Goal: Find specific page/section: Find specific page/section

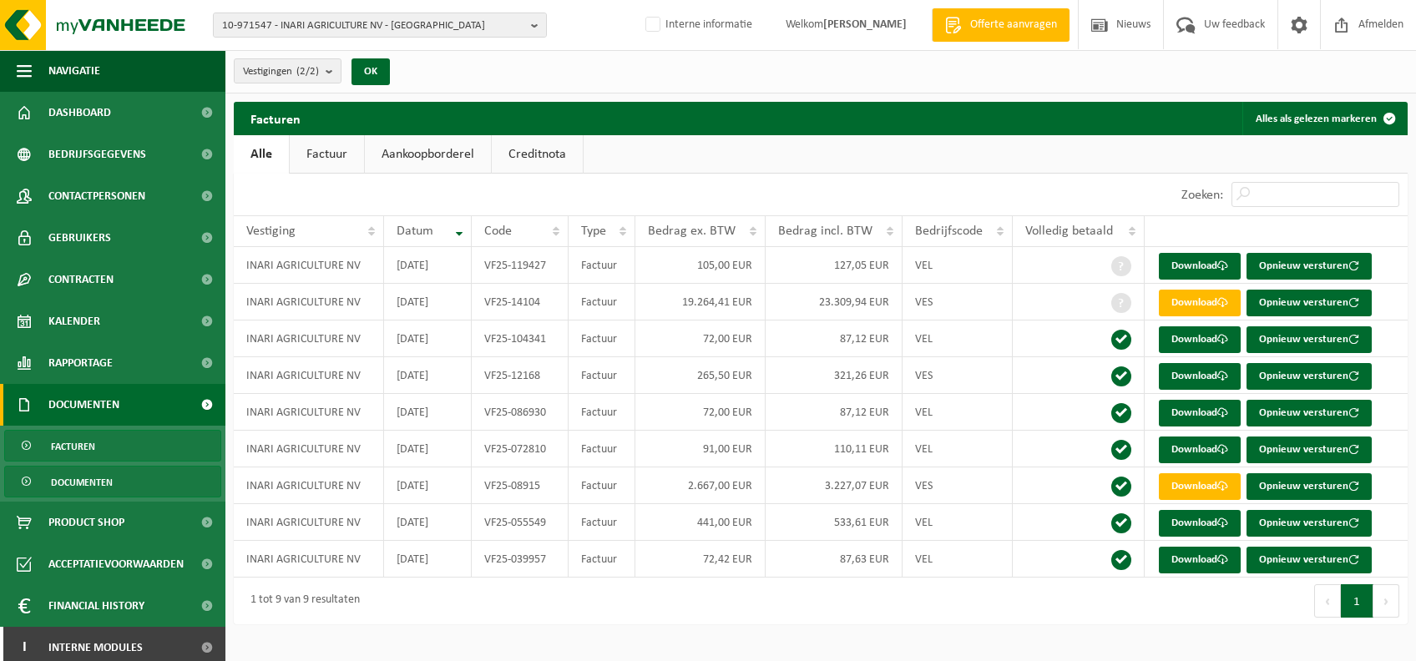
click at [81, 487] on span "Documenten" at bounding box center [82, 483] width 62 height 32
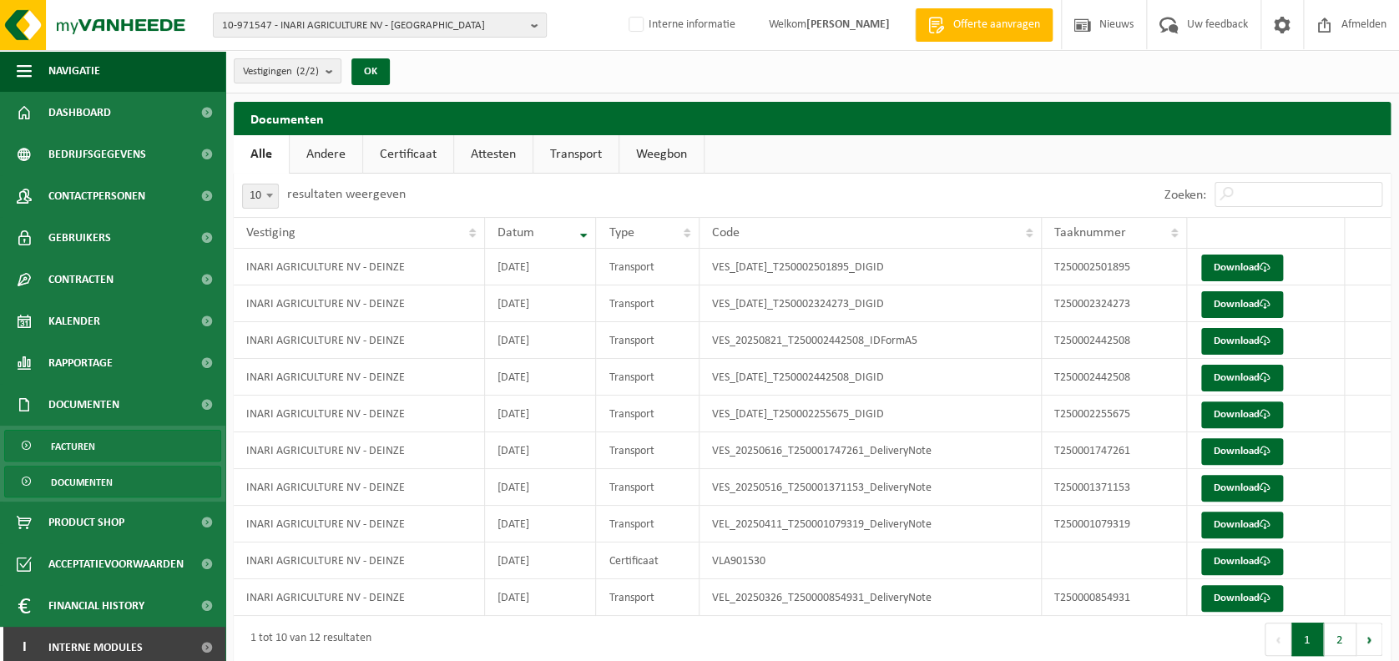
click at [98, 448] on link "Facturen" at bounding box center [112, 446] width 217 height 32
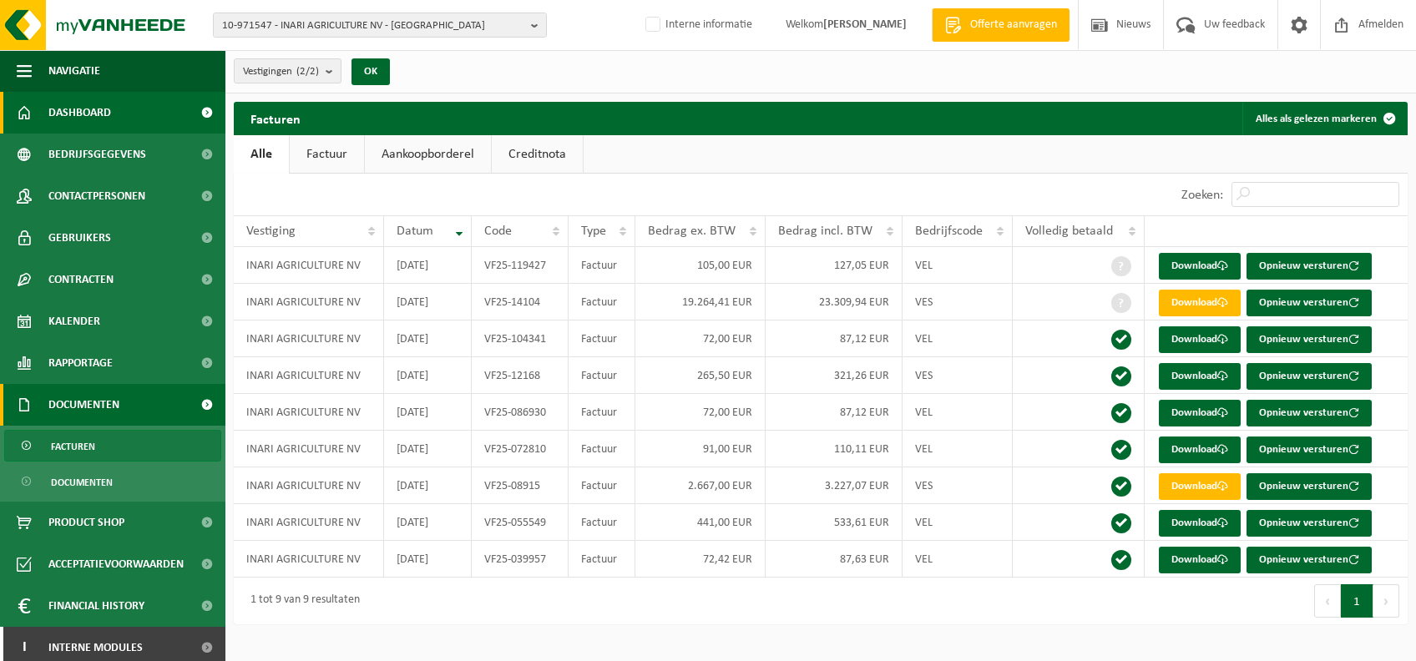
click at [102, 119] on span "Dashboard" at bounding box center [79, 113] width 63 height 42
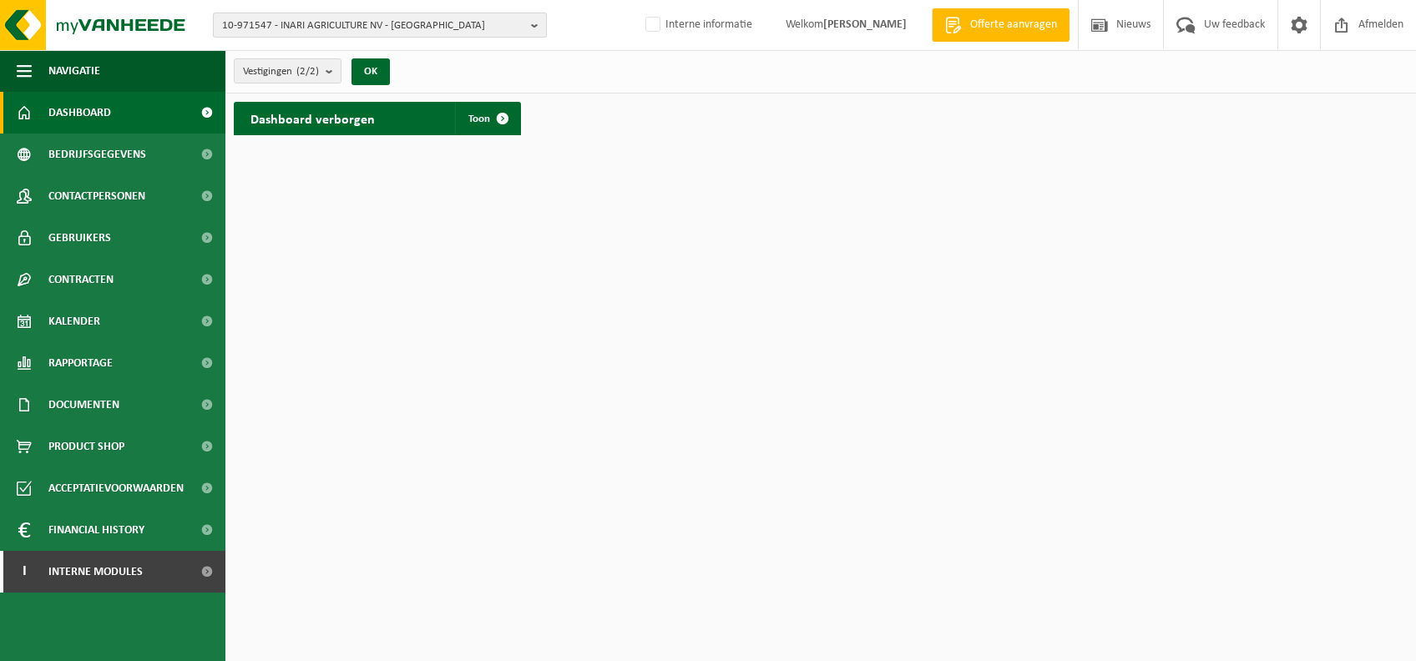
click at [473, 27] on span "10-971547 - INARI AGRICULTURE NV - [GEOGRAPHIC_DATA]" at bounding box center [373, 25] width 302 height 25
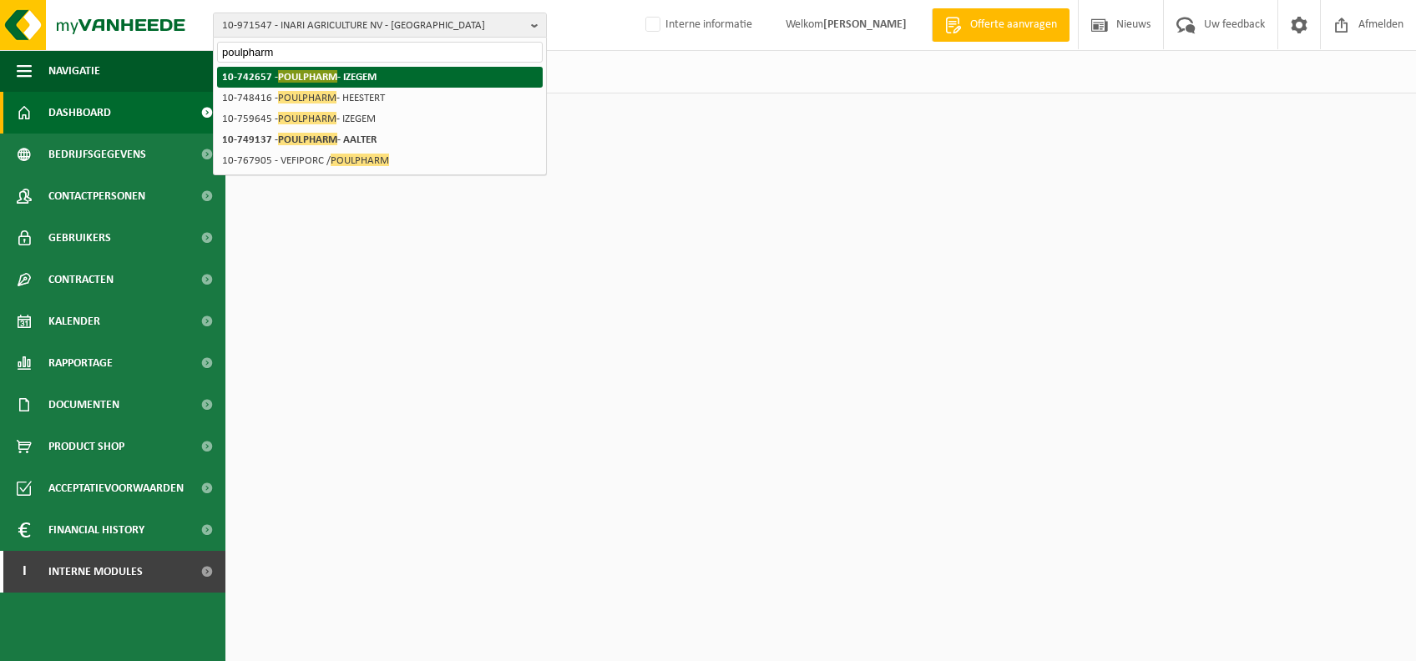
type input "poulpharm"
click at [361, 77] on strong "10-742657 - POULPHARM - IZEGEM" at bounding box center [299, 76] width 154 height 13
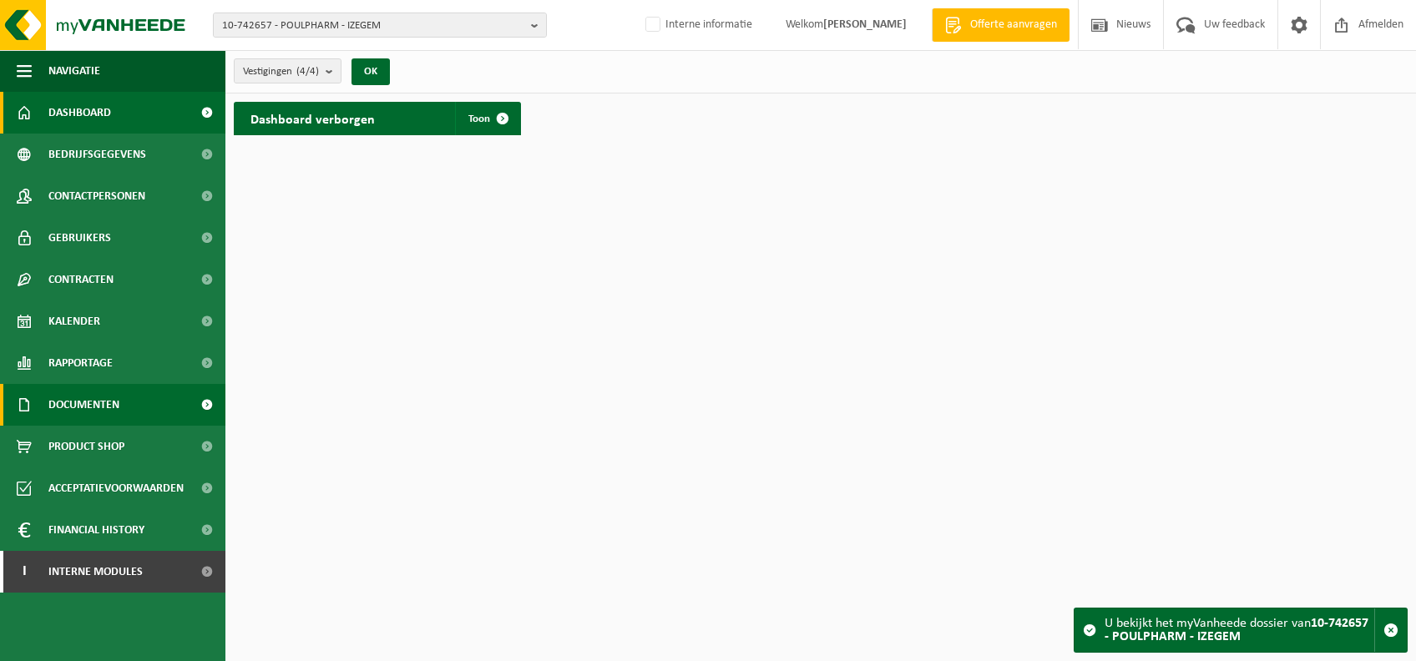
click at [122, 392] on link "Documenten" at bounding box center [112, 405] width 225 height 42
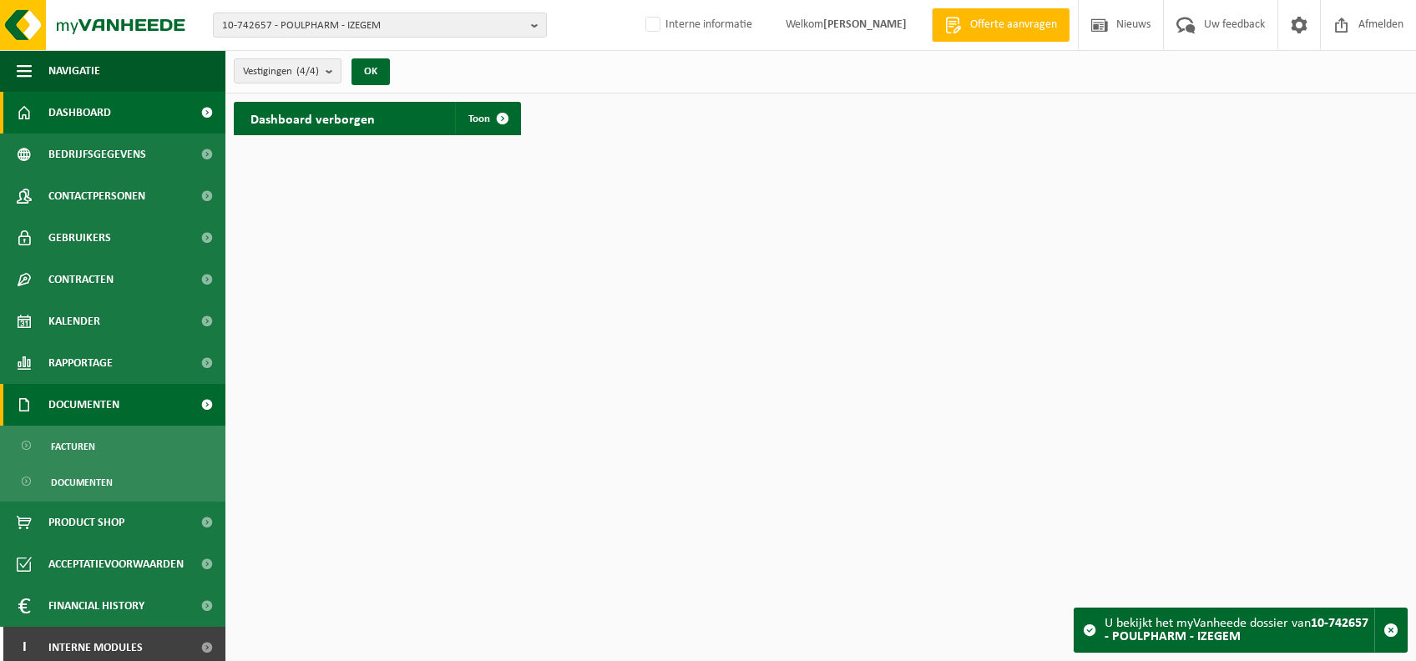
click at [98, 423] on span "Documenten" at bounding box center [83, 405] width 71 height 42
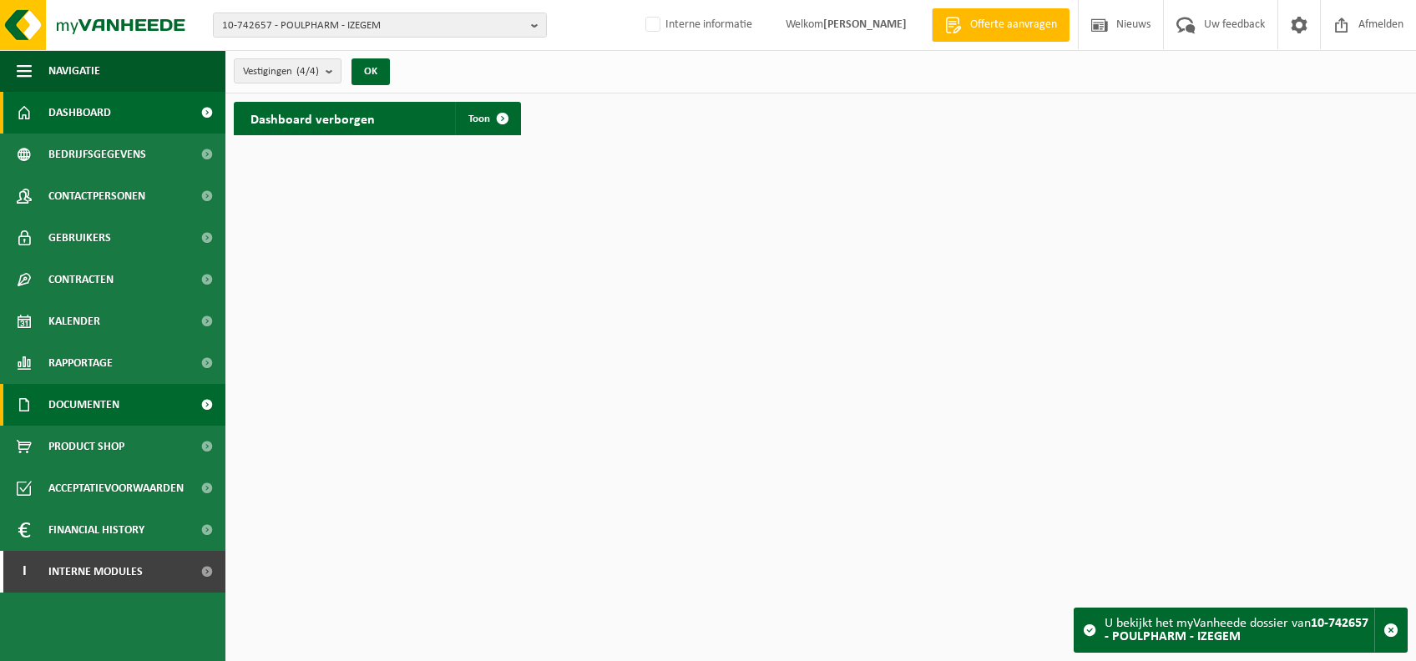
click at [109, 391] on span "Documenten" at bounding box center [83, 405] width 71 height 42
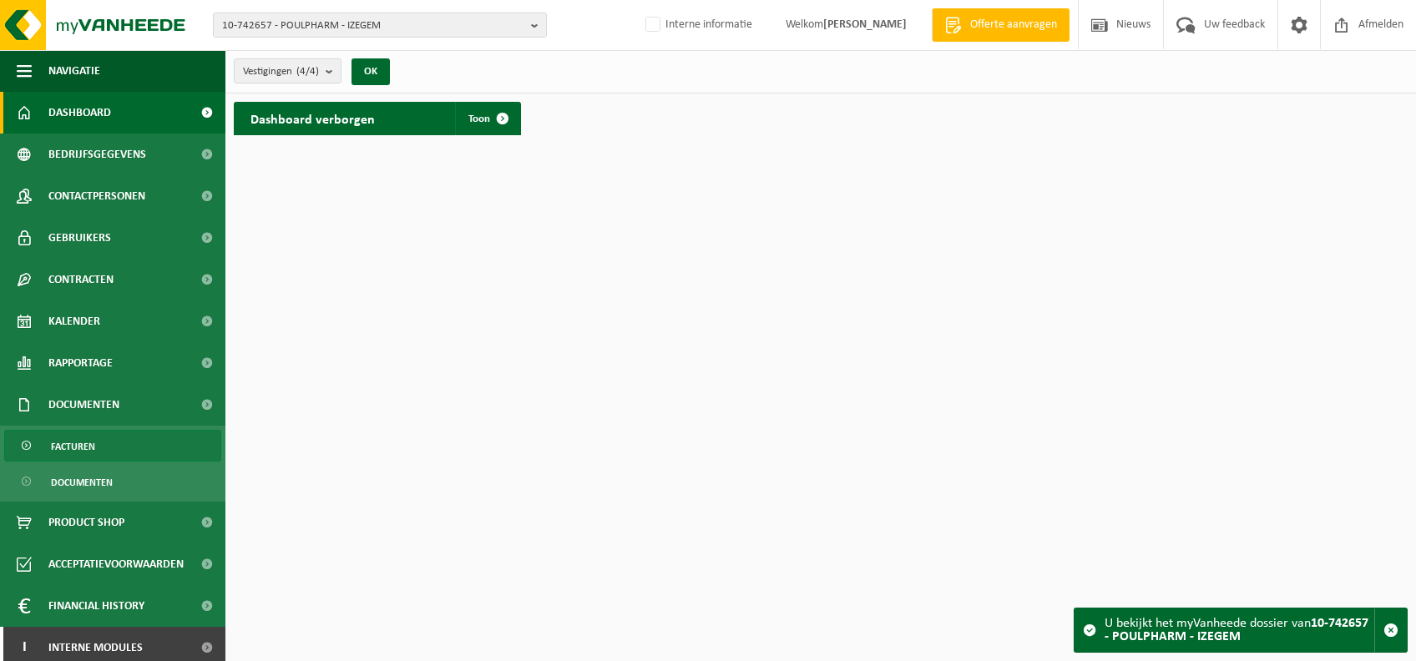
click at [94, 454] on span "Facturen" at bounding box center [73, 447] width 44 height 32
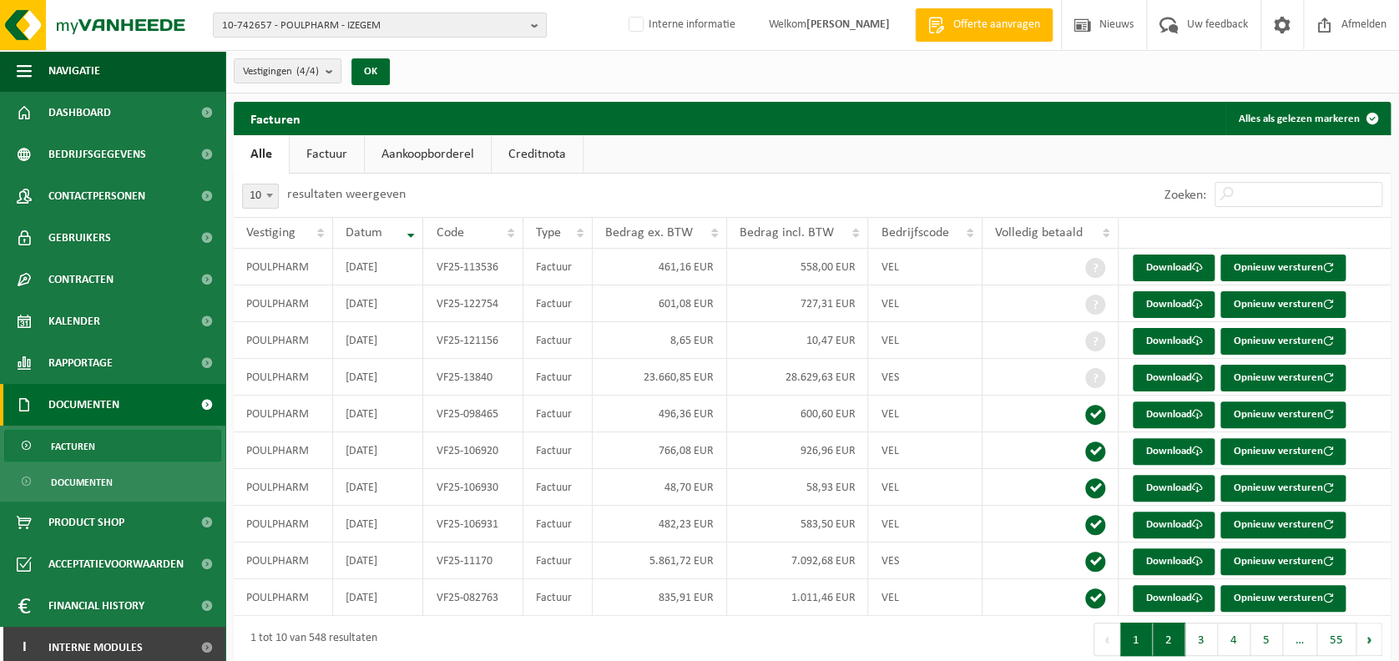
click at [1173, 645] on button "2" at bounding box center [1169, 639] width 33 height 33
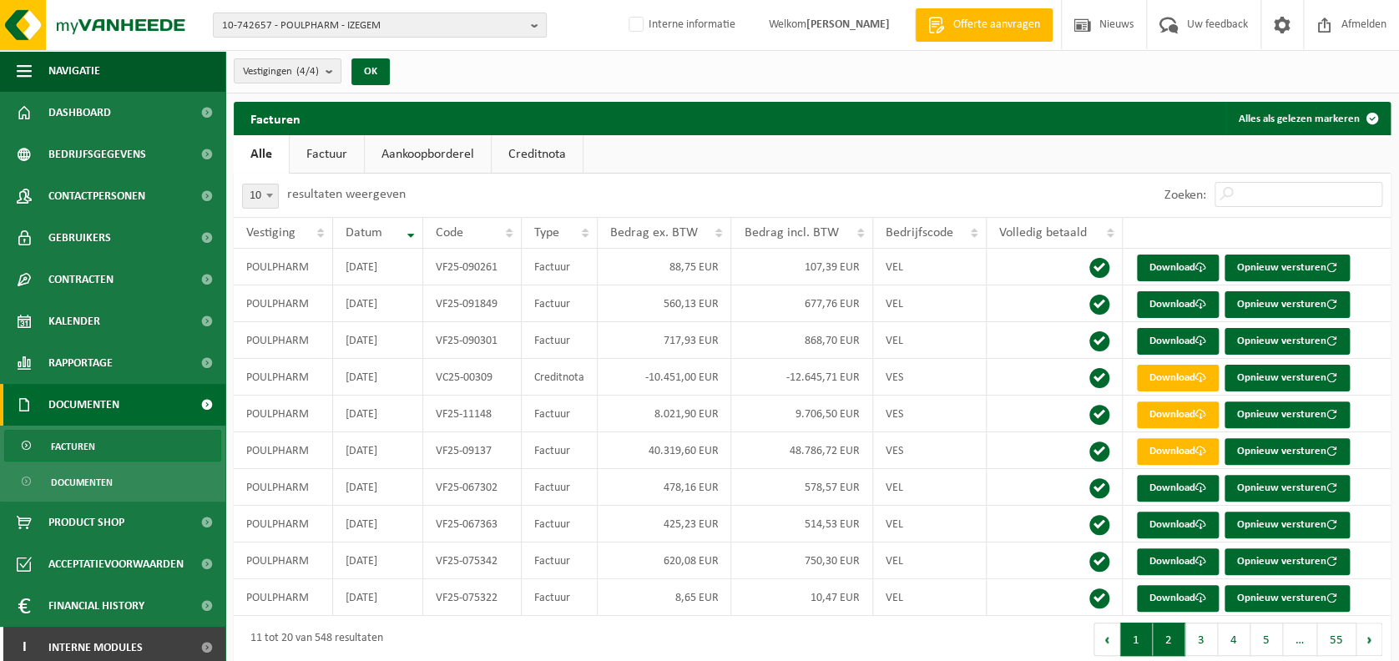
click at [1131, 642] on button "1" at bounding box center [1137, 639] width 33 height 33
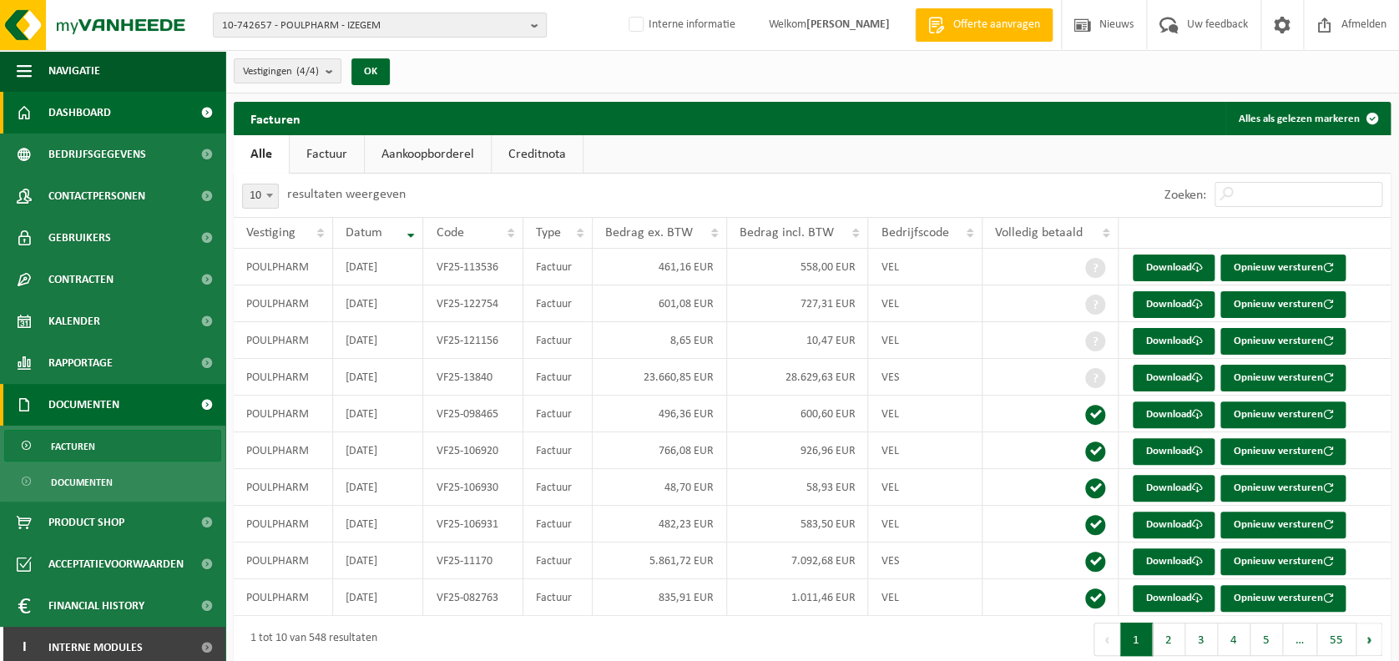
click at [119, 118] on link "Dashboard" at bounding box center [112, 113] width 225 height 42
